Goal: Navigation & Orientation: Find specific page/section

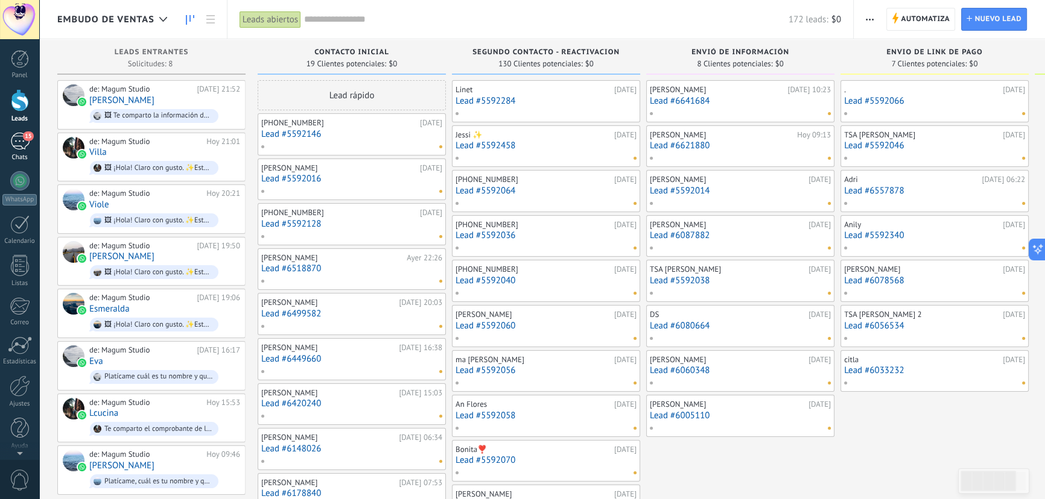
click at [24, 144] on div "15" at bounding box center [19, 141] width 19 height 17
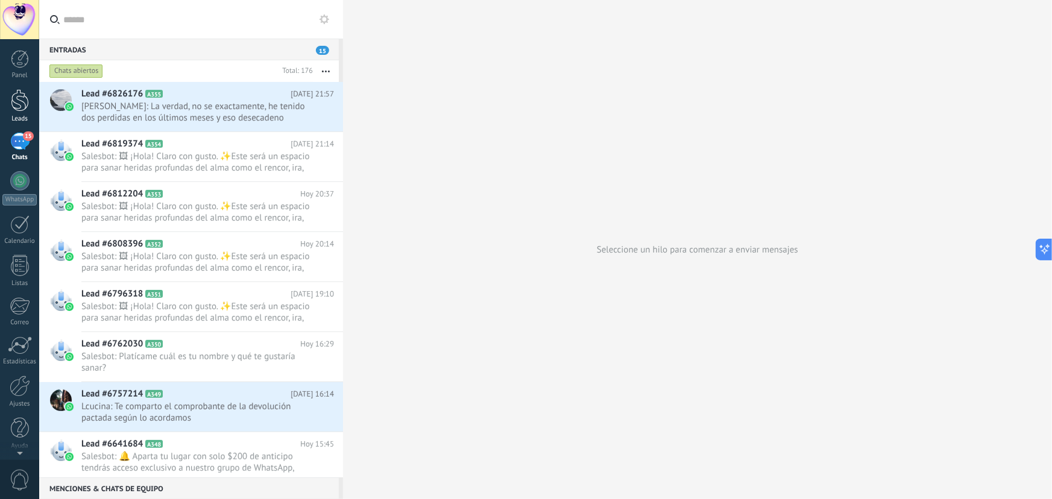
click at [17, 93] on div at bounding box center [20, 100] width 18 height 22
